Goal: Information Seeking & Learning: Check status

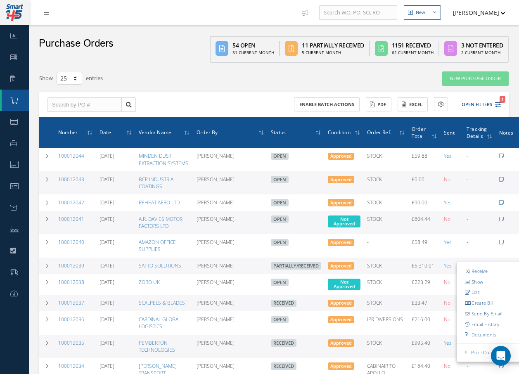
select select "25"
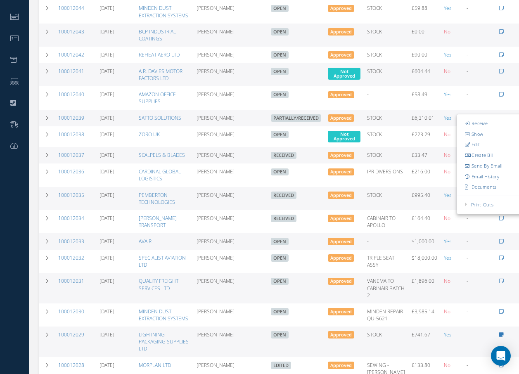
scroll to position [149, 0]
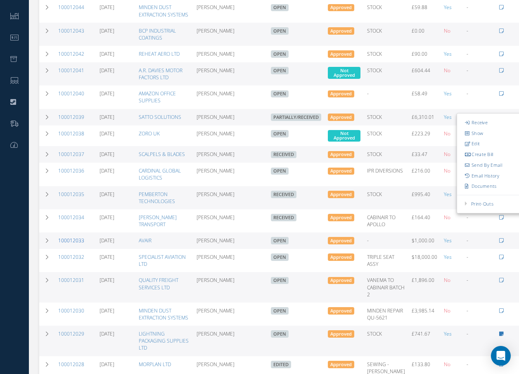
click at [73, 239] on link "100012033" at bounding box center [71, 240] width 26 height 7
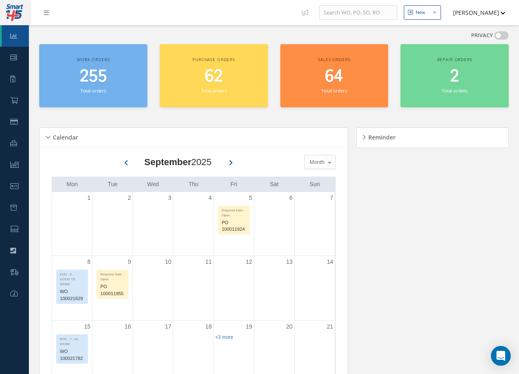
click at [51, 12] on link at bounding box center [48, 13] width 22 height 14
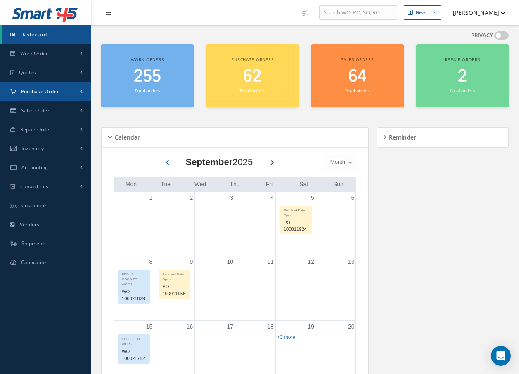
click at [42, 91] on span "Purchase Order" at bounding box center [40, 91] width 38 height 7
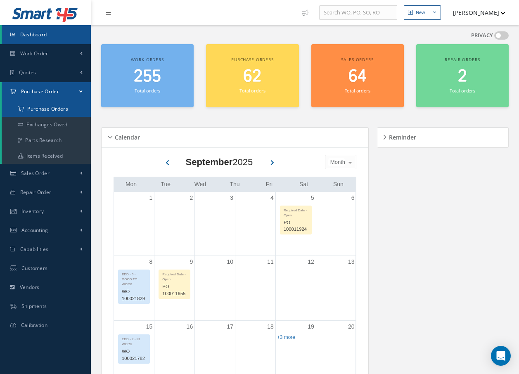
click at [40, 109] on a=1&status_id=2&status_id=3&status_id=5&collapsedFilters"] "Purchase Orders" at bounding box center [46, 109] width 89 height 16
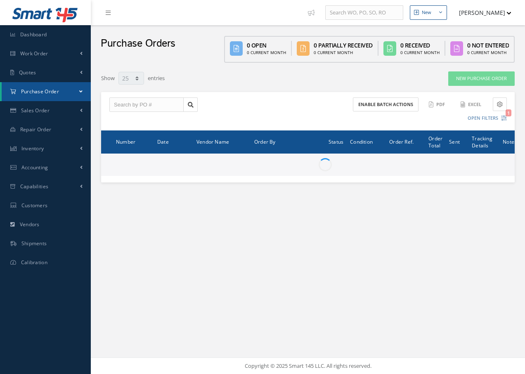
select select "25"
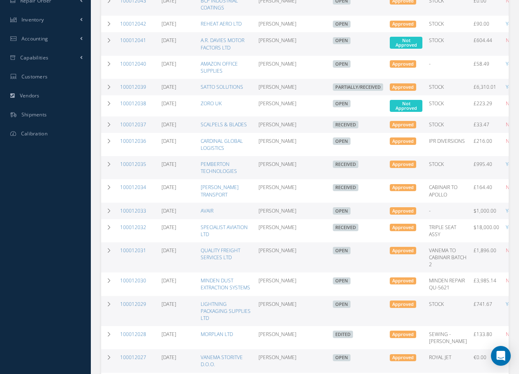
scroll to position [206, 0]
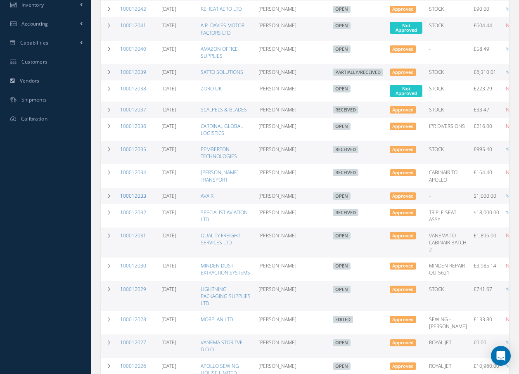
click at [137, 197] on link "100012033" at bounding box center [133, 195] width 26 height 7
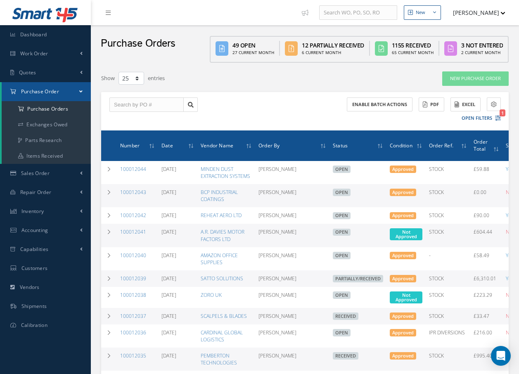
select select "25"
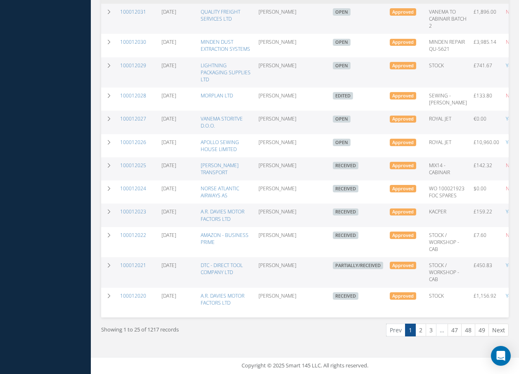
scroll to position [450, 0]
click at [419, 331] on link "2" at bounding box center [420, 330] width 11 height 13
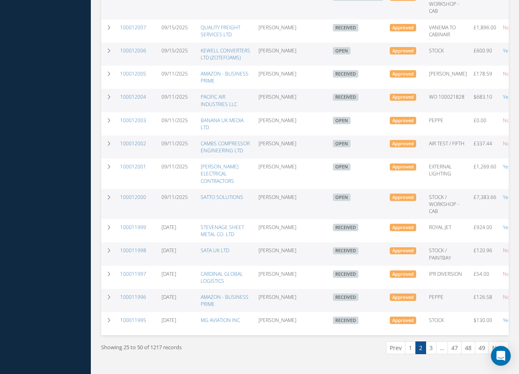
scroll to position [459, 0]
